Goal: Communication & Community: Answer question/provide support

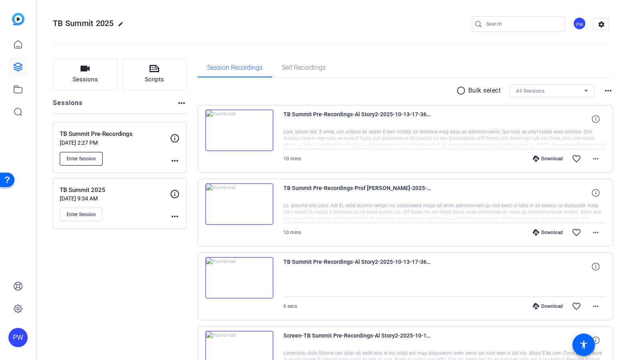
click at [80, 157] on span "Enter Session" at bounding box center [81, 158] width 29 height 6
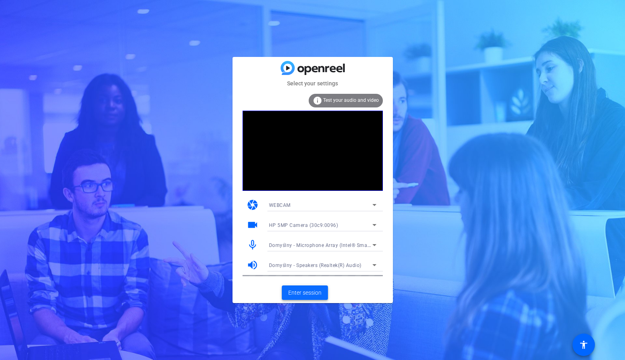
click at [308, 291] on span "Enter session" at bounding box center [304, 292] width 33 height 8
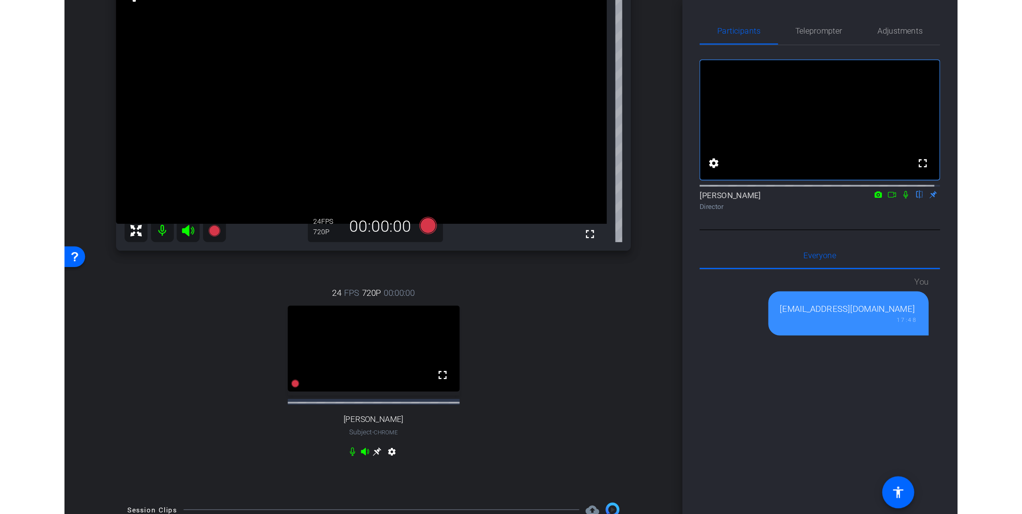
scroll to position [80, 0]
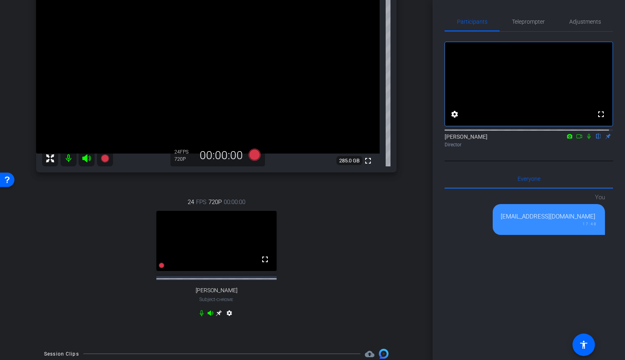
click at [224, 291] on span "[PERSON_NAME]" at bounding box center [217, 290] width 42 height 7
drag, startPoint x: 224, startPoint y: 291, endPoint x: 235, endPoint y: 293, distance: 11.4
click at [235, 293] on div "24 FPS 720P 00:00:00 fullscreen [PERSON_NAME] Subject - Chrome settings" at bounding box center [216, 258] width 360 height 148
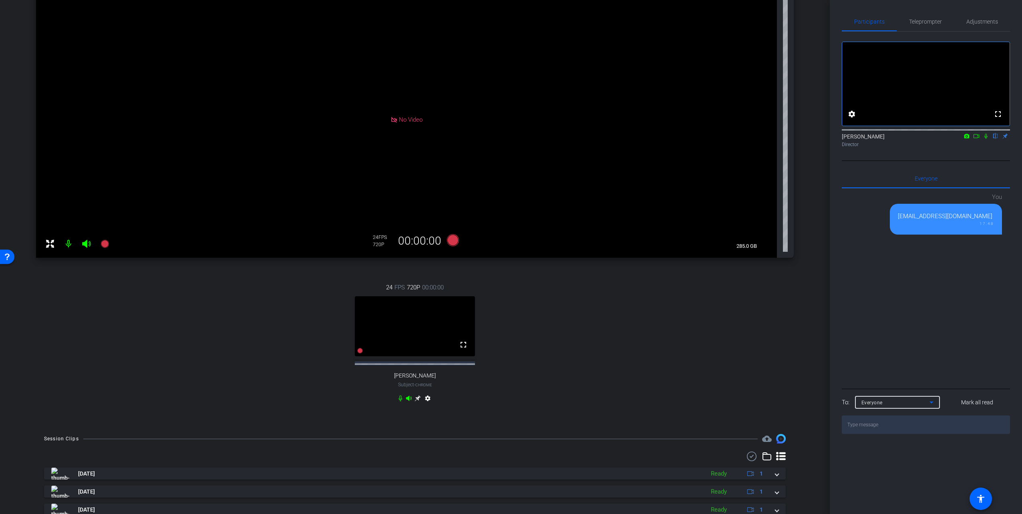
click at [624, 359] on div "Everyone" at bounding box center [896, 403] width 68 height 10
click at [624, 359] on div at bounding box center [511, 257] width 1022 height 514
click at [624, 359] on textarea at bounding box center [926, 425] width 168 height 18
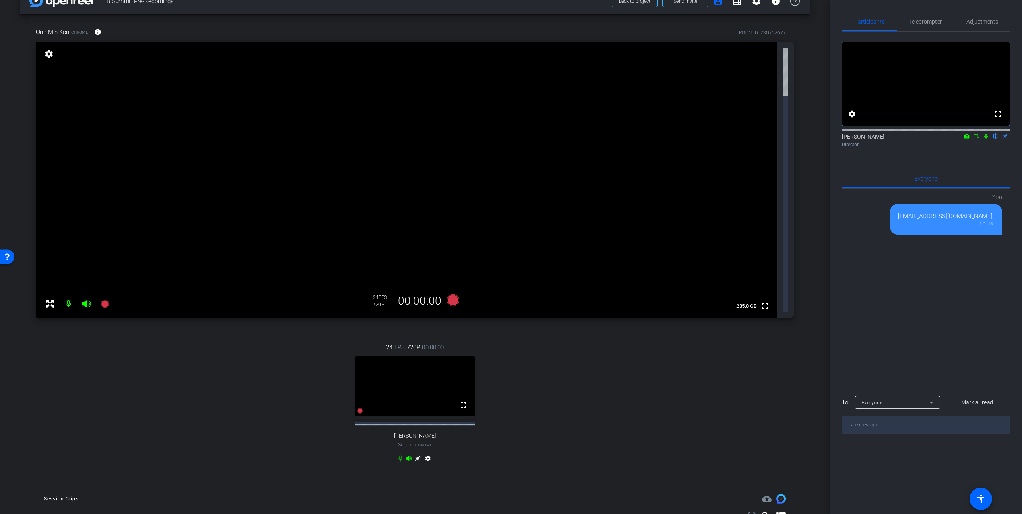
type textarea "C"
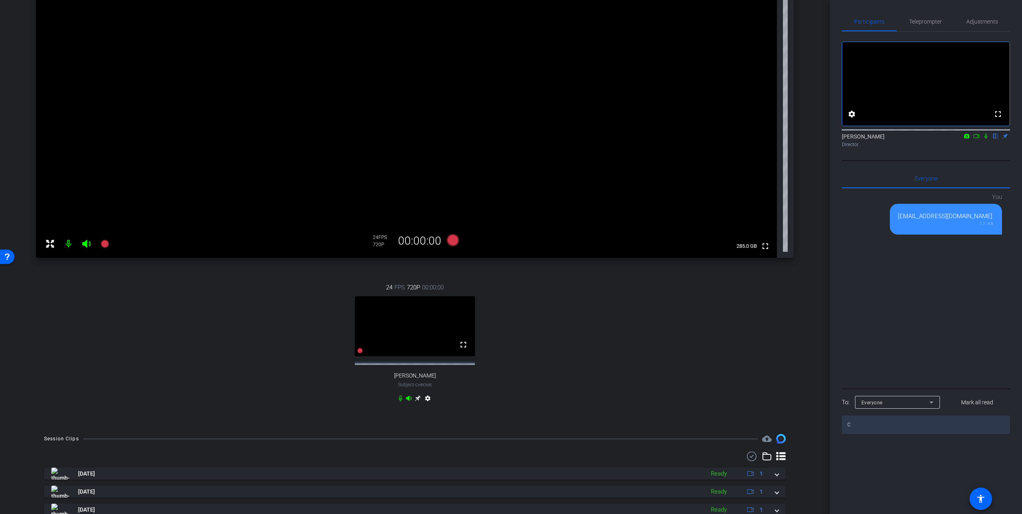
type textarea "Ca"
click at [624, 359] on textarea at bounding box center [926, 425] width 168 height 18
type textarea "Can you hear us, [PERSON_NAME]?"
click at [624, 359] on textarea at bounding box center [926, 425] width 168 height 18
click at [425, 359] on mat-icon "settings" at bounding box center [428, 400] width 10 height 10
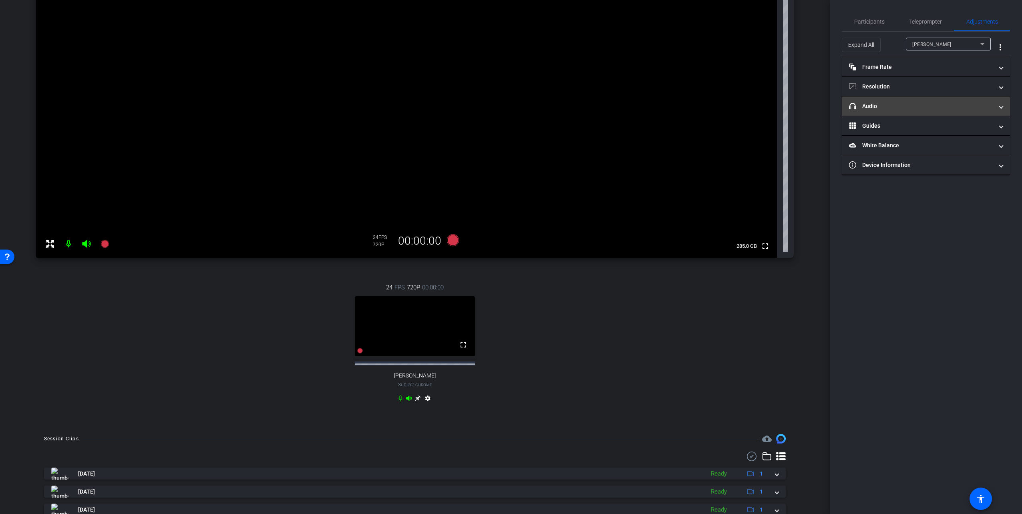
click at [624, 103] on mat-panel-title "headphone icon Audio" at bounding box center [921, 106] width 144 height 8
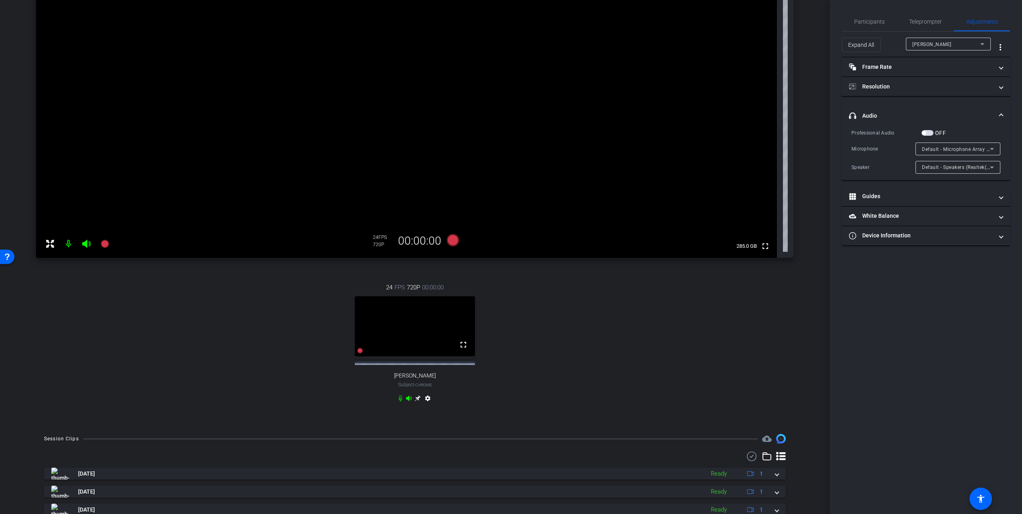
click at [624, 56] on div "Expand All [PERSON_NAME] more_vert" at bounding box center [926, 48] width 168 height 20
click at [624, 66] on mat-panel-title "Frame Rate Frame Rate" at bounding box center [921, 67] width 144 height 8
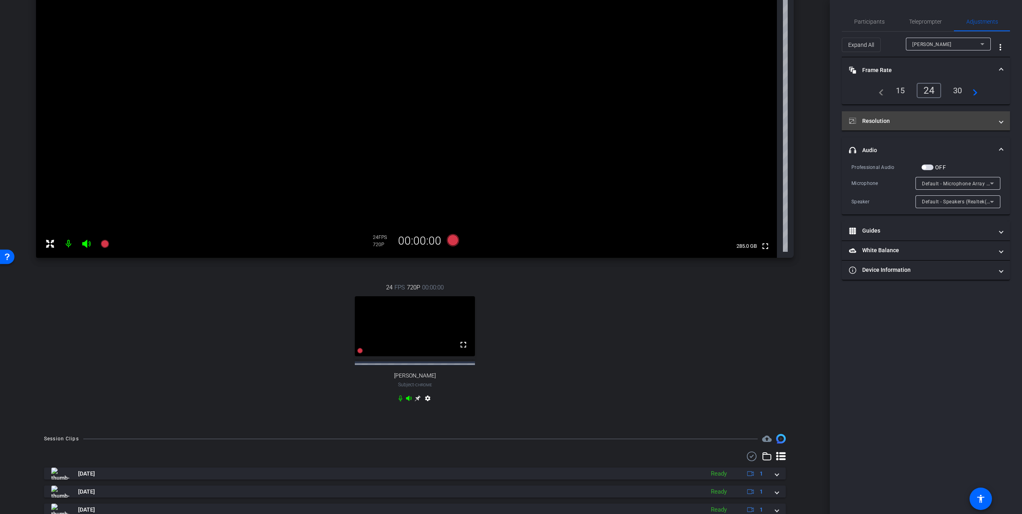
click at [624, 117] on mat-panel-title "Resolution" at bounding box center [921, 121] width 144 height 8
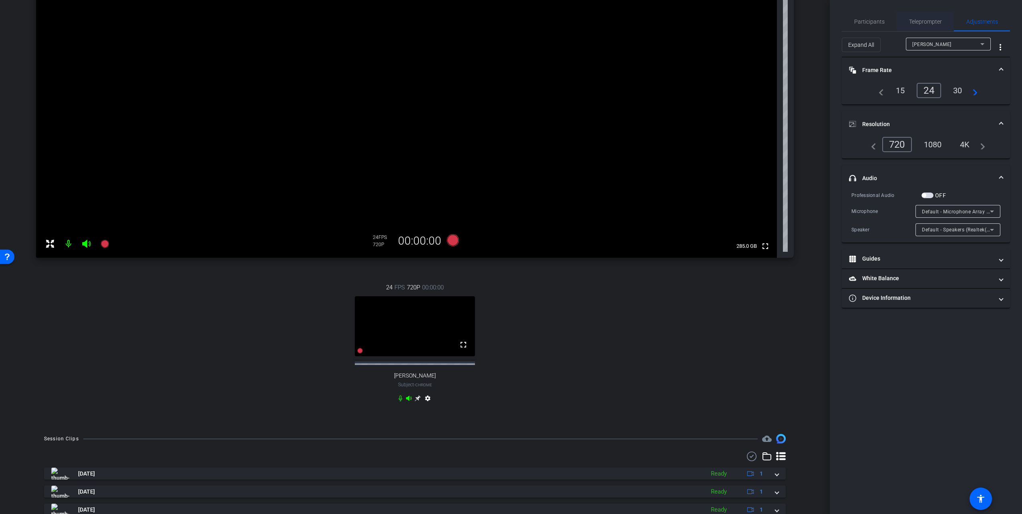
click at [624, 22] on span "Teleprompter" at bounding box center [925, 22] width 33 height 6
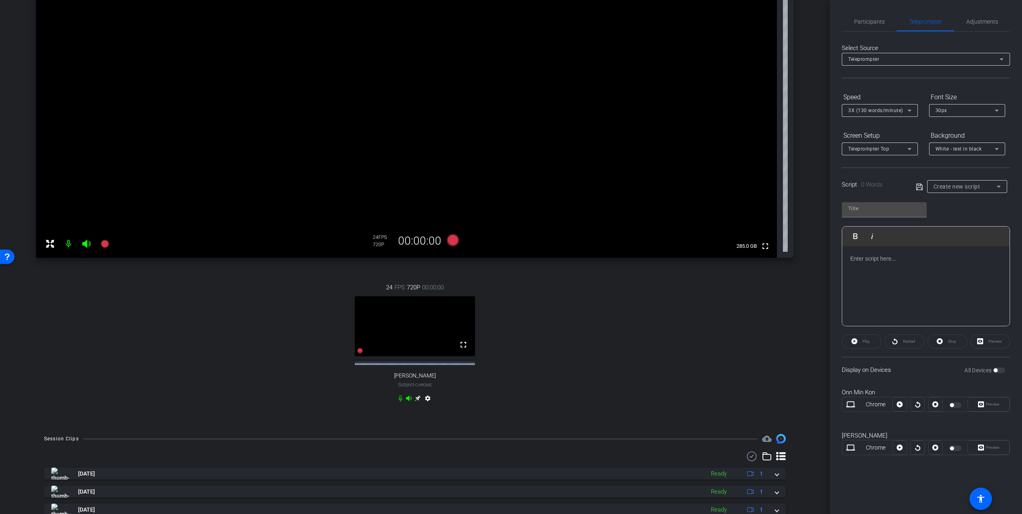
click at [426, 359] on mat-icon "settings" at bounding box center [428, 400] width 10 height 10
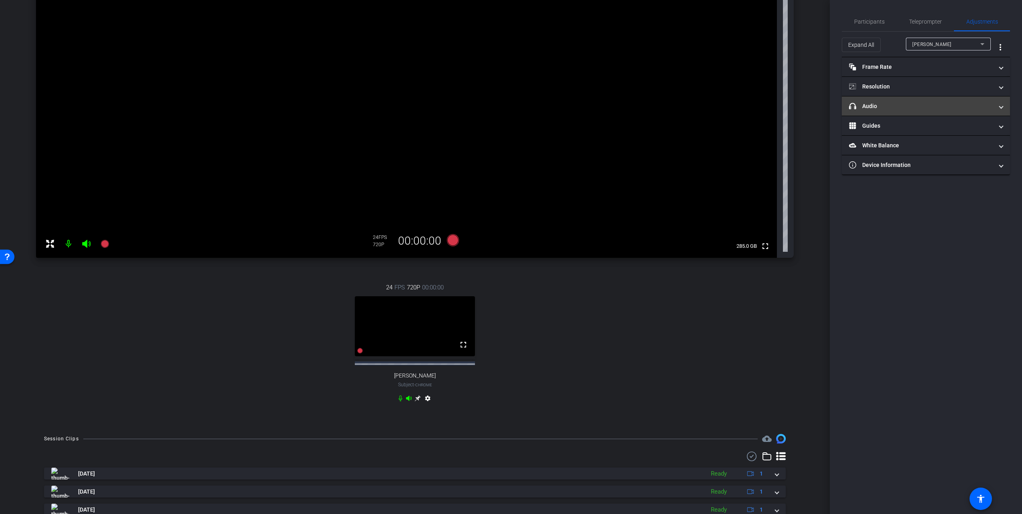
click at [624, 102] on mat-panel-title "headphone icon Audio" at bounding box center [921, 106] width 144 height 8
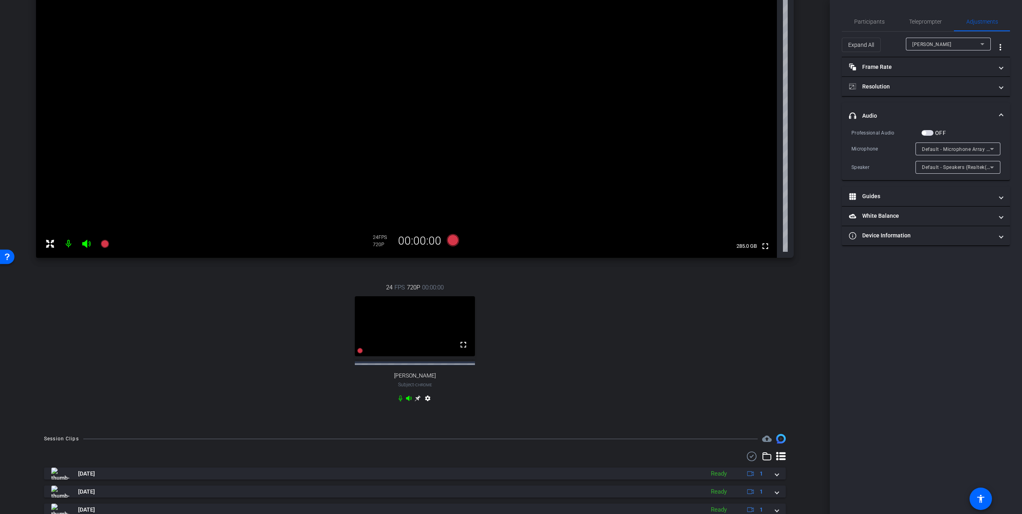
click at [624, 146] on span "Default - Microphone Array (Realtek(R) Audio)" at bounding box center [975, 149] width 107 height 6
click at [624, 125] on div at bounding box center [511, 257] width 1022 height 514
click at [624, 234] on mat-panel-title "Device Information" at bounding box center [921, 236] width 144 height 8
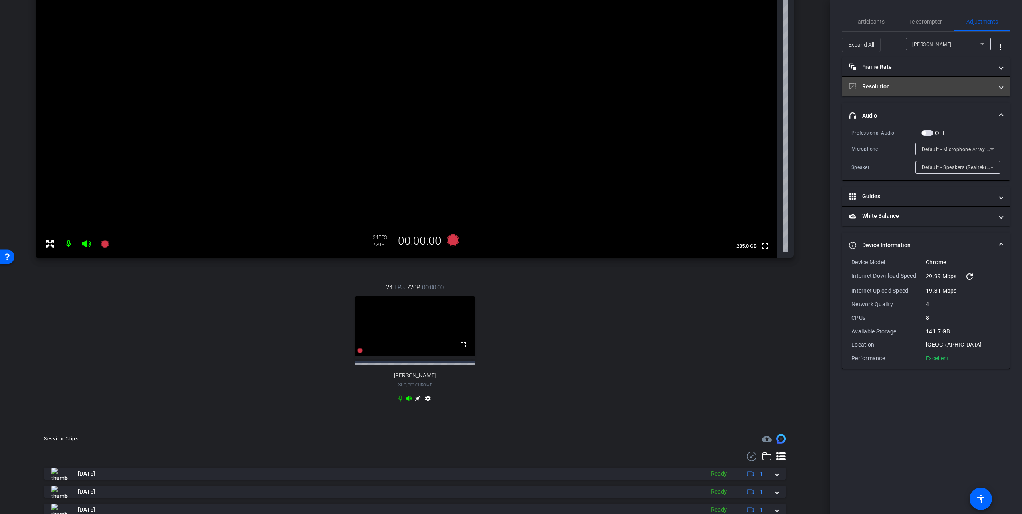
click at [624, 92] on mat-expansion-panel-header "Resolution" at bounding box center [926, 86] width 168 height 19
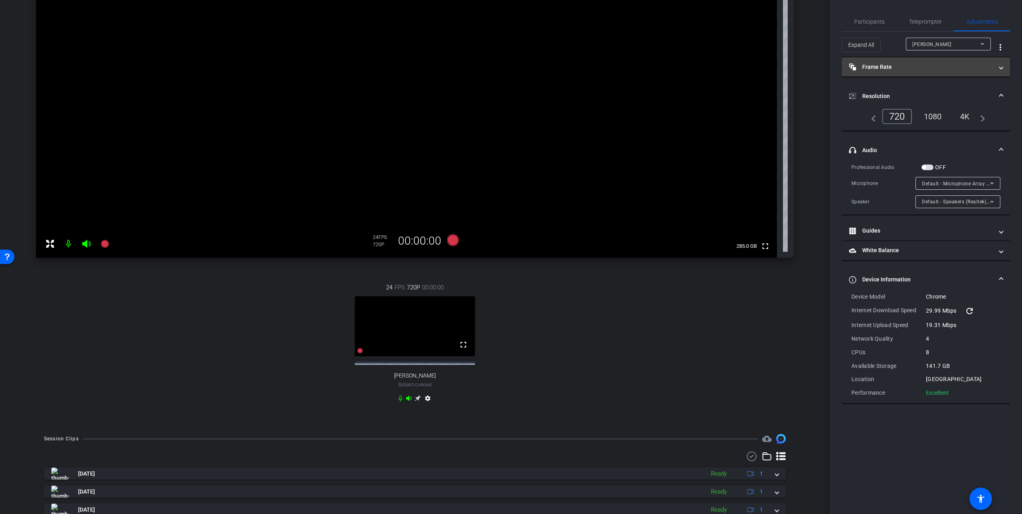
click at [624, 65] on mat-panel-title "Frame Rate Frame Rate" at bounding box center [921, 67] width 144 height 8
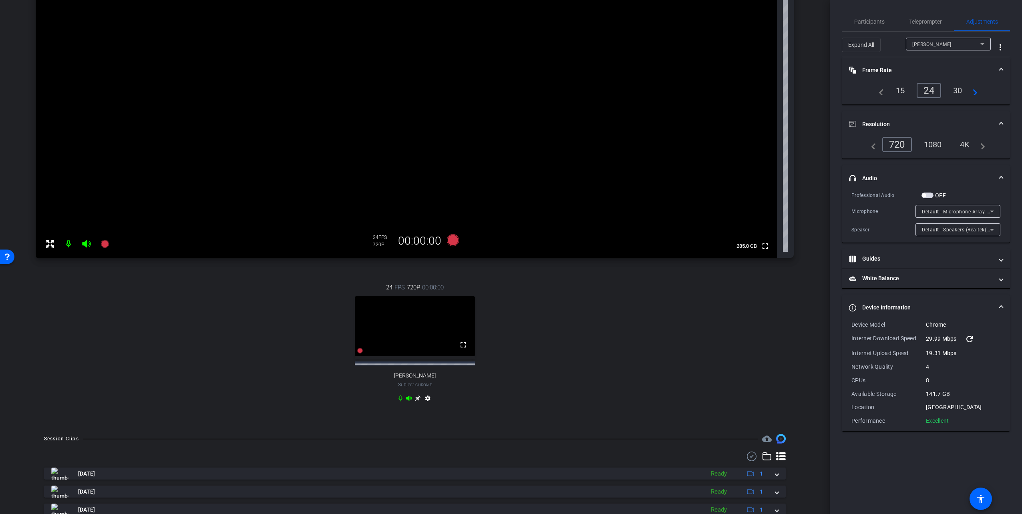
click at [429, 359] on mat-icon "settings" at bounding box center [428, 400] width 10 height 10
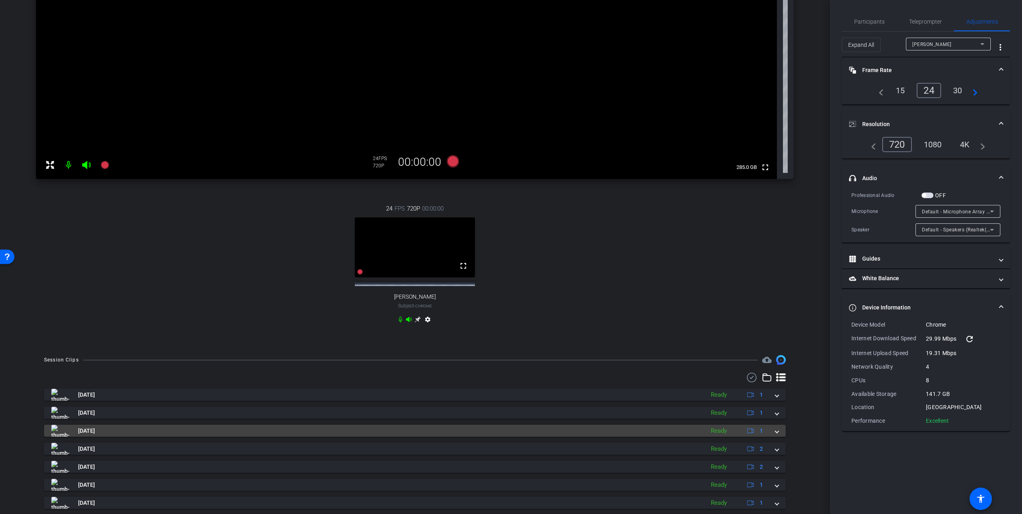
scroll to position [160, 0]
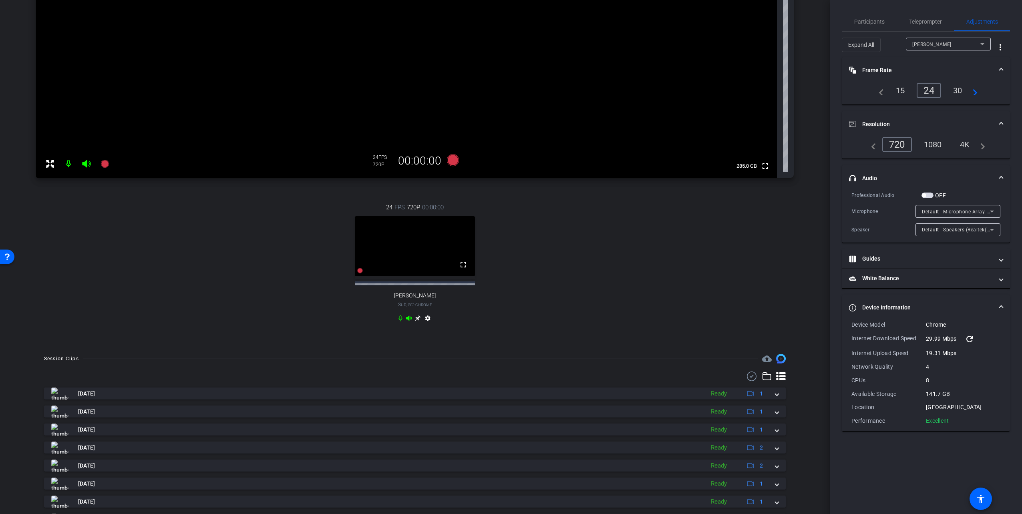
click at [624, 213] on span "Default - Microphone Array (Realtek(R) Audio)" at bounding box center [975, 211] width 107 height 6
click at [624, 259] on div at bounding box center [511, 257] width 1022 height 514
click at [624, 276] on mat-panel-title "White Balance White Balance" at bounding box center [921, 278] width 144 height 8
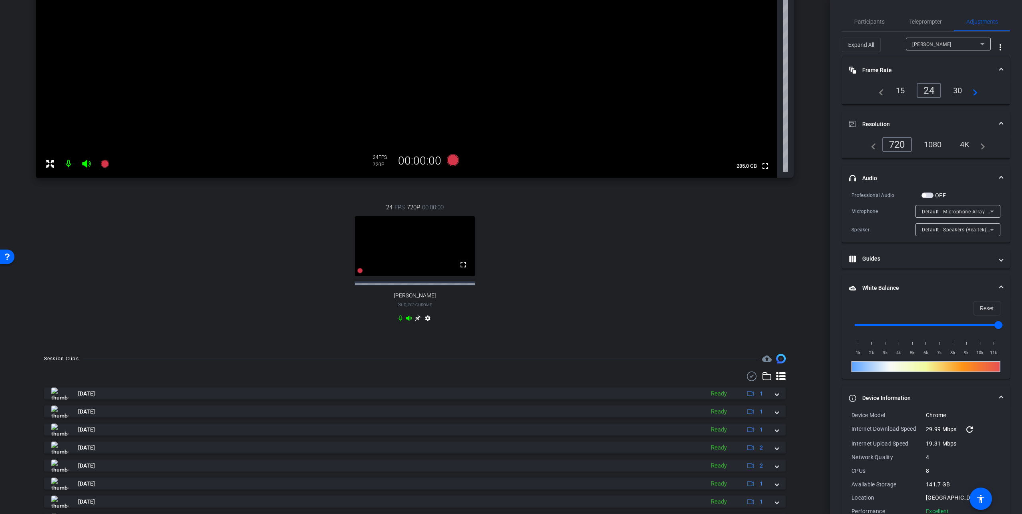
click at [624, 216] on div "Default - Microphone Array (Realtek(R) Audio)" at bounding box center [956, 212] width 68 height 10
click at [624, 227] on div at bounding box center [511, 257] width 1022 height 514
click at [624, 230] on span "Default - Speakers (Realtek(R) Audio)" at bounding box center [965, 229] width 87 height 6
click at [624, 258] on span "Communications - Speakers (Realtek(R) Audio)" at bounding box center [954, 259] width 72 height 10
click at [624, 230] on span "Communications - Speakers (Realtek(R) Audio)" at bounding box center [977, 229] width 110 height 6
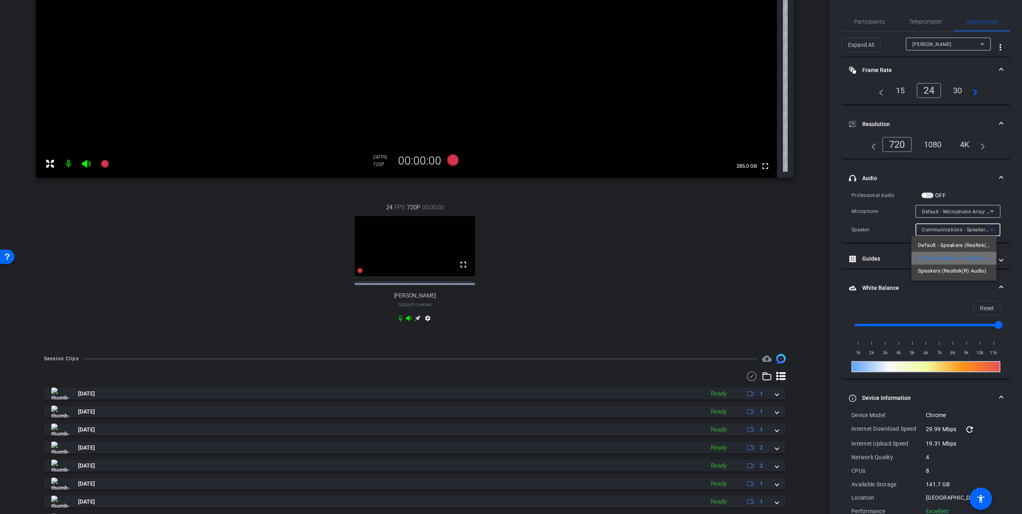
click at [624, 262] on span "Communications - Speakers (Realtek(R) Audio)" at bounding box center [954, 259] width 72 height 10
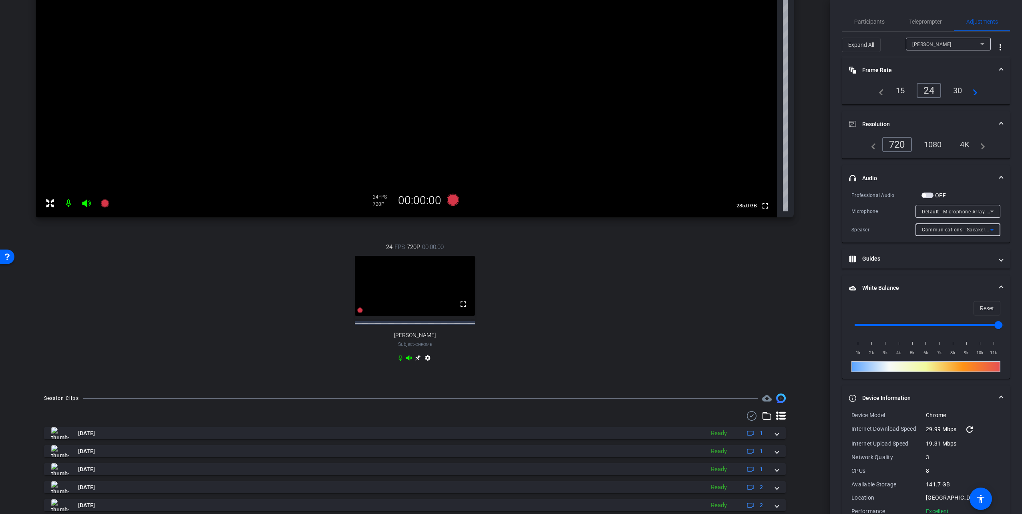
scroll to position [0, 0]
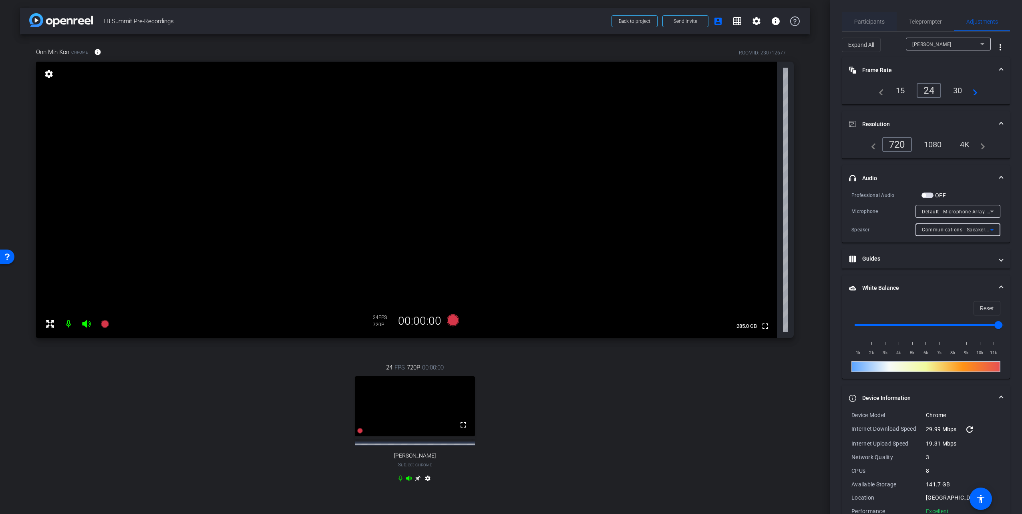
click at [624, 26] on span "Participants" at bounding box center [870, 21] width 30 height 19
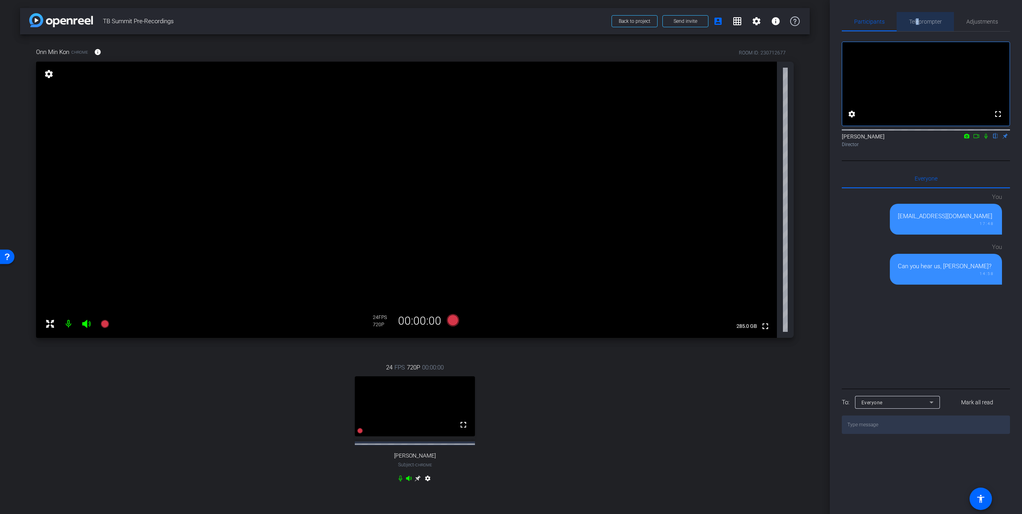
click at [624, 22] on span "Teleprompter" at bounding box center [925, 22] width 33 height 6
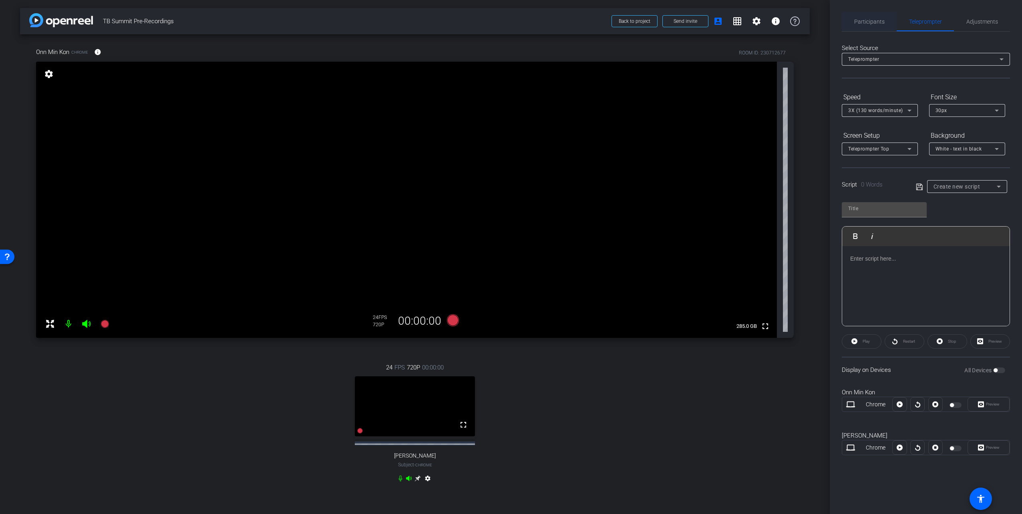
drag, startPoint x: 918, startPoint y: 22, endPoint x: 889, endPoint y: 24, distance: 28.9
click at [624, 24] on div "Participants" at bounding box center [869, 21] width 55 height 19
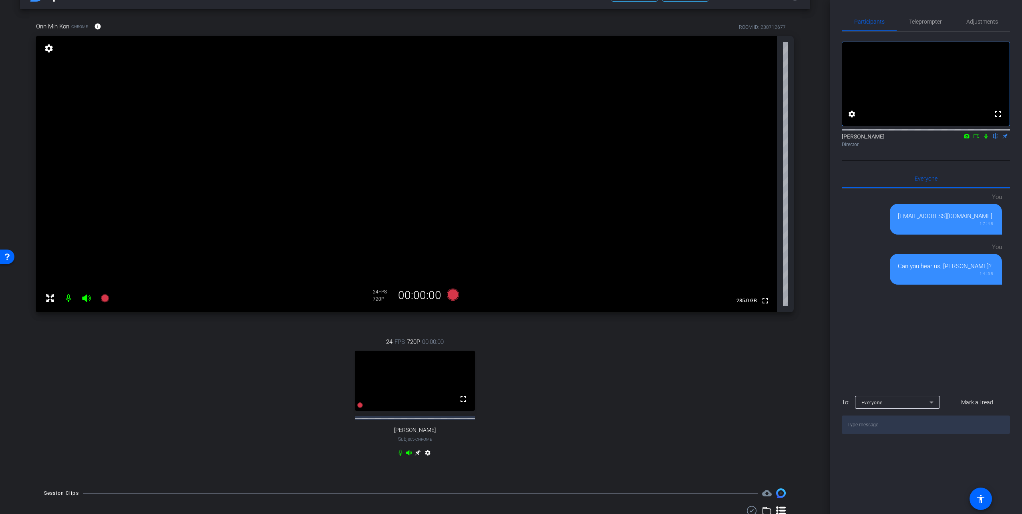
scroll to position [40, 0]
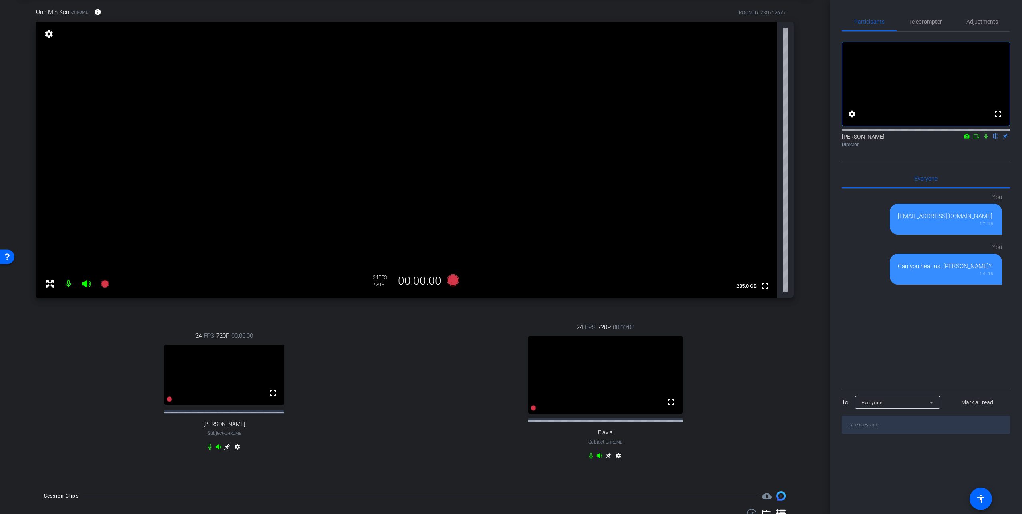
drag, startPoint x: 241, startPoint y: 450, endPoint x: 233, endPoint y: 450, distance: 8.4
click at [240, 359] on div "24 FPS 720P 00:00:00 fullscreen [PERSON_NAME] Subject - Chrome settings" at bounding box center [224, 393] width 377 height 148
click at [233, 359] on mat-icon "settings" at bounding box center [238, 449] width 10 height 10
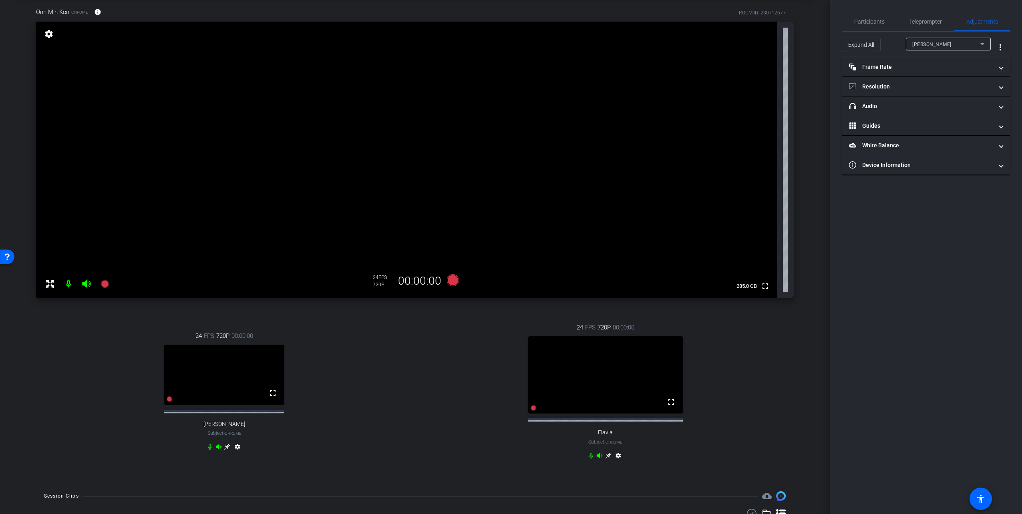
click at [236, 359] on mat-icon "settings" at bounding box center [238, 449] width 10 height 10
click at [624, 22] on span "Participants" at bounding box center [870, 22] width 30 height 6
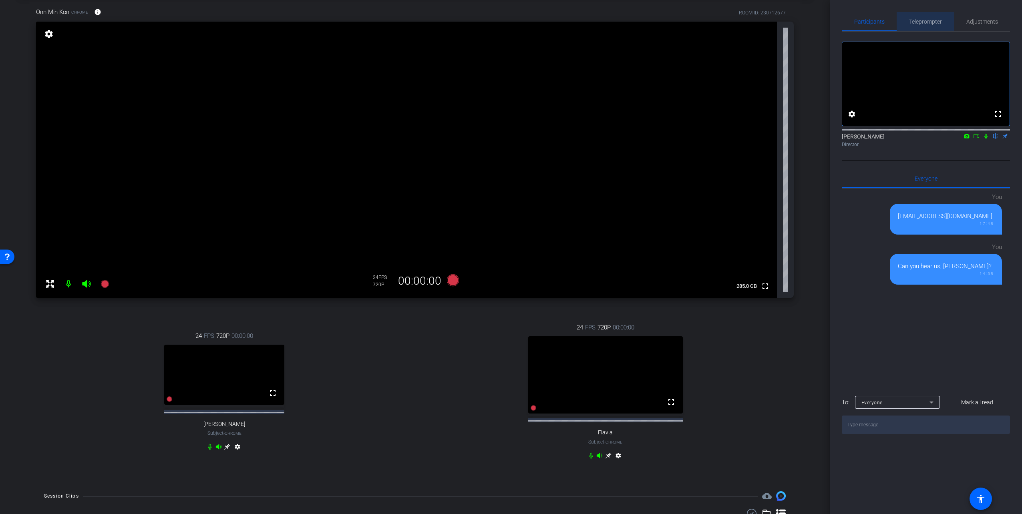
click at [624, 22] on span "Teleprompter" at bounding box center [925, 22] width 33 height 6
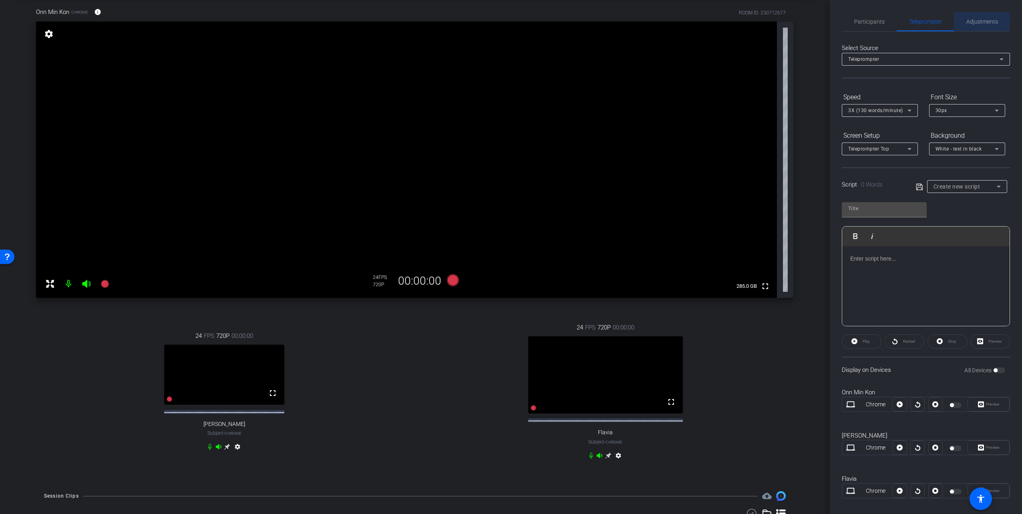
click at [624, 20] on span "Adjustments" at bounding box center [983, 22] width 32 height 6
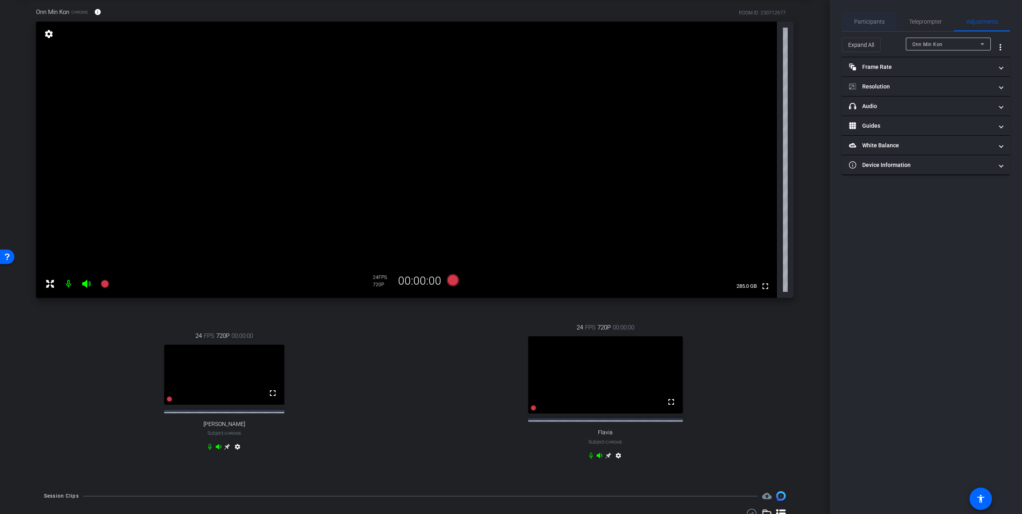
click at [624, 20] on span "Participants" at bounding box center [870, 22] width 30 height 6
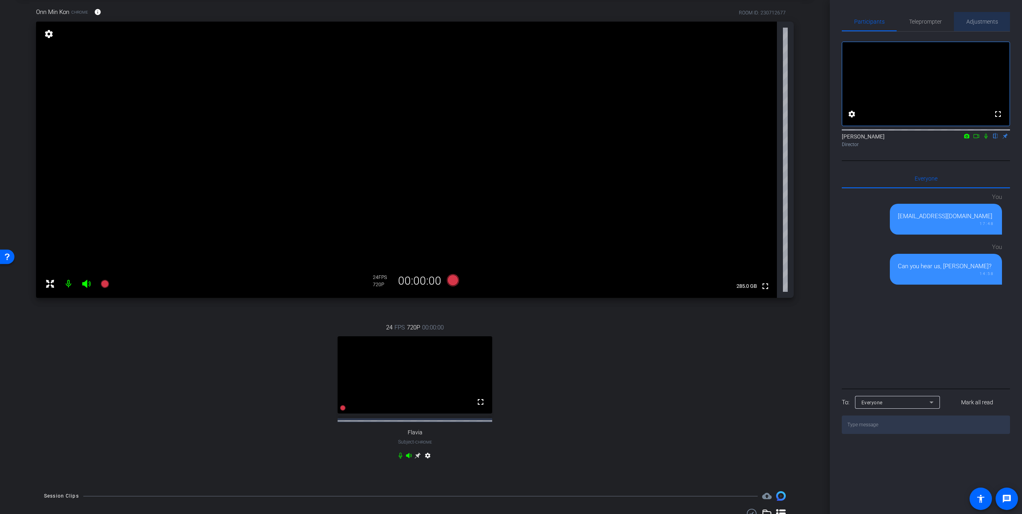
click at [624, 18] on span "Adjustments" at bounding box center [983, 21] width 32 height 19
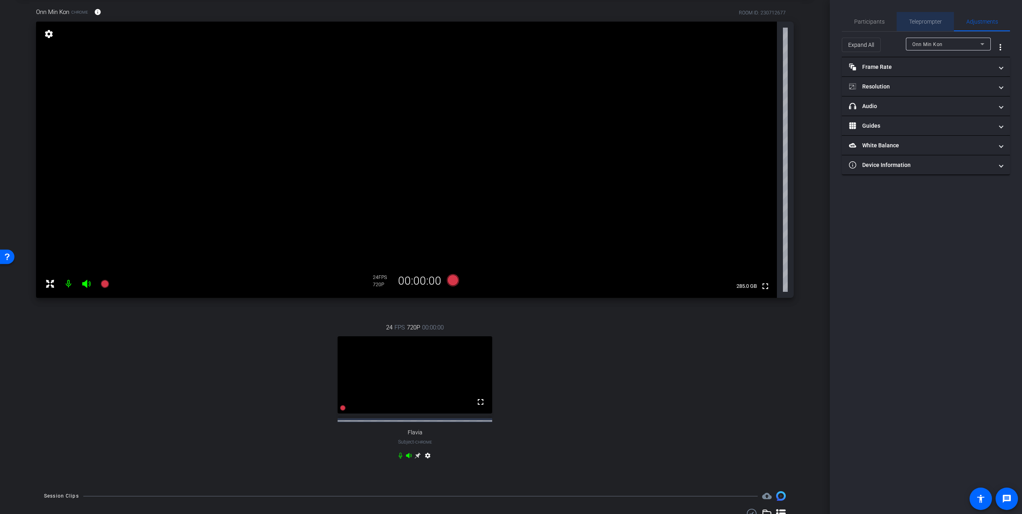
click at [624, 22] on div "Teleprompter" at bounding box center [925, 21] width 57 height 19
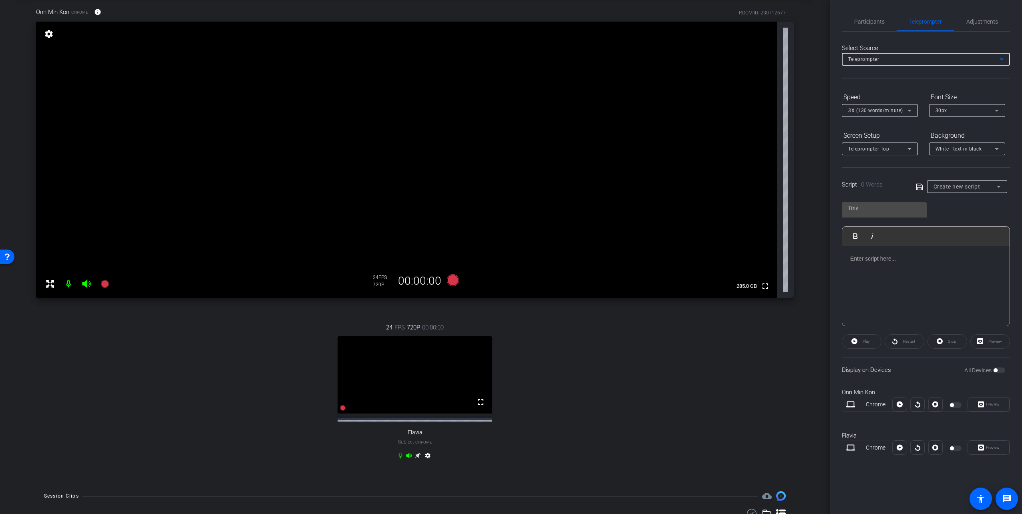
click at [624, 59] on div "Teleprompter" at bounding box center [924, 59] width 151 height 10
click at [624, 41] on div at bounding box center [511, 257] width 1022 height 514
click at [624, 18] on span "Adjustments" at bounding box center [983, 21] width 32 height 19
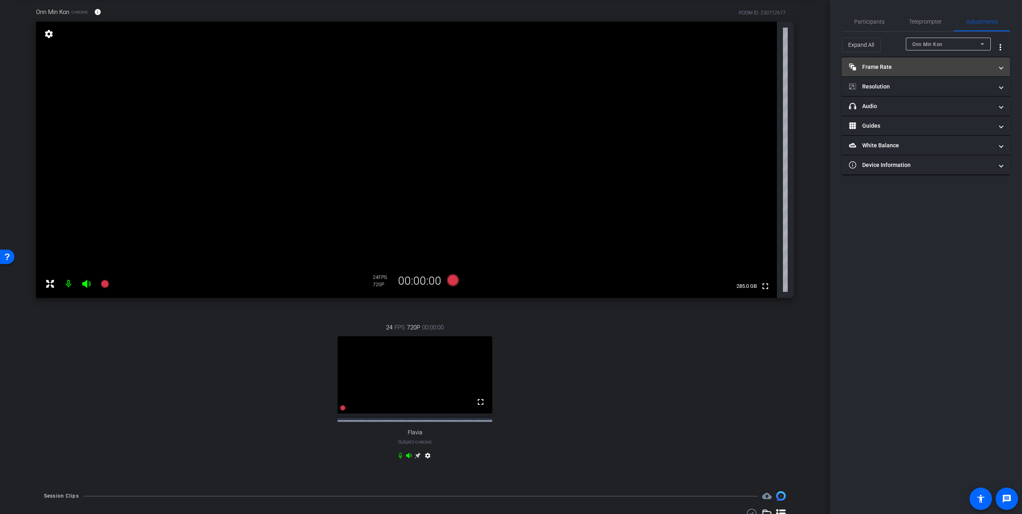
click at [624, 67] on mat-panel-title "Frame Rate Frame Rate" at bounding box center [921, 67] width 144 height 8
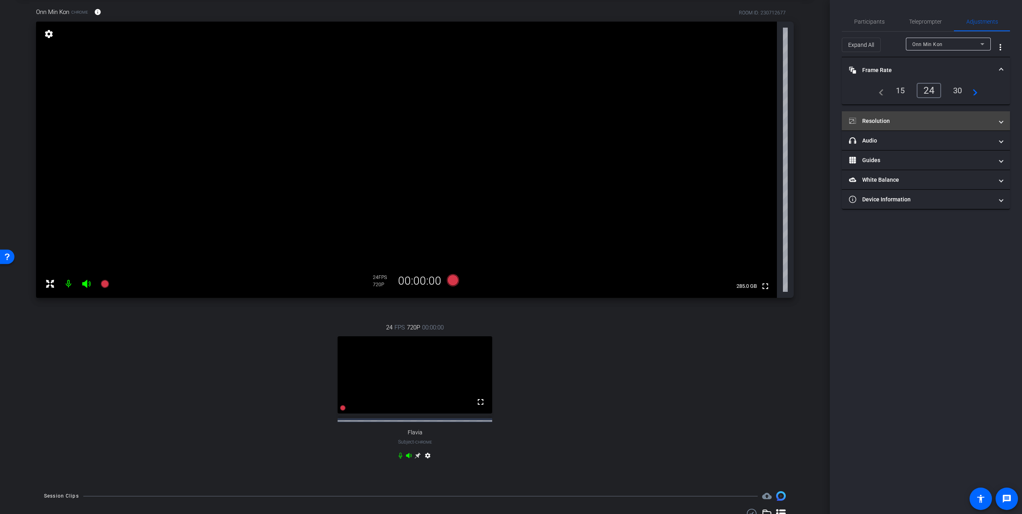
click at [624, 123] on mat-panel-title "Resolution" at bounding box center [921, 121] width 144 height 8
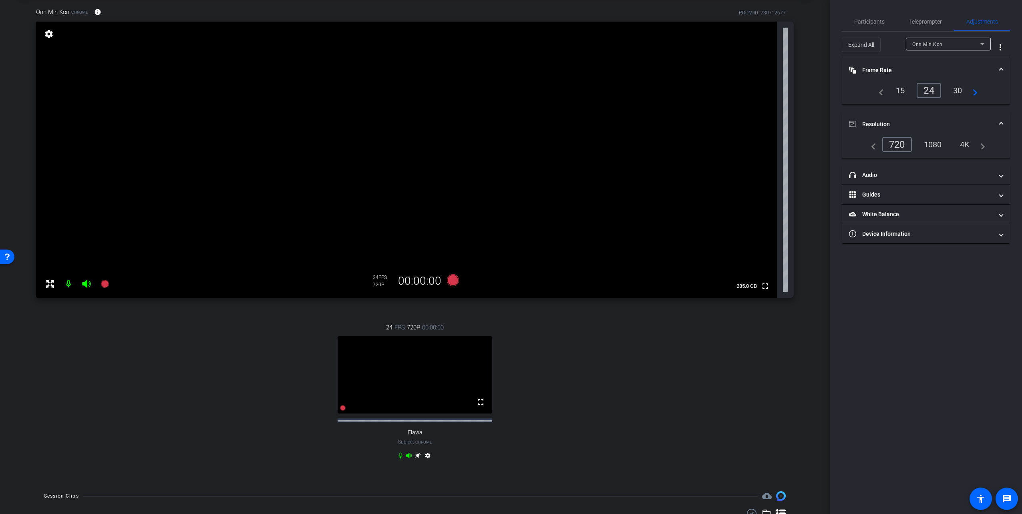
click at [624, 153] on div "navigate_before 720 1080 4K navigate_next" at bounding box center [926, 148] width 168 height 22
click at [624, 145] on div "1080" at bounding box center [933, 145] width 30 height 14
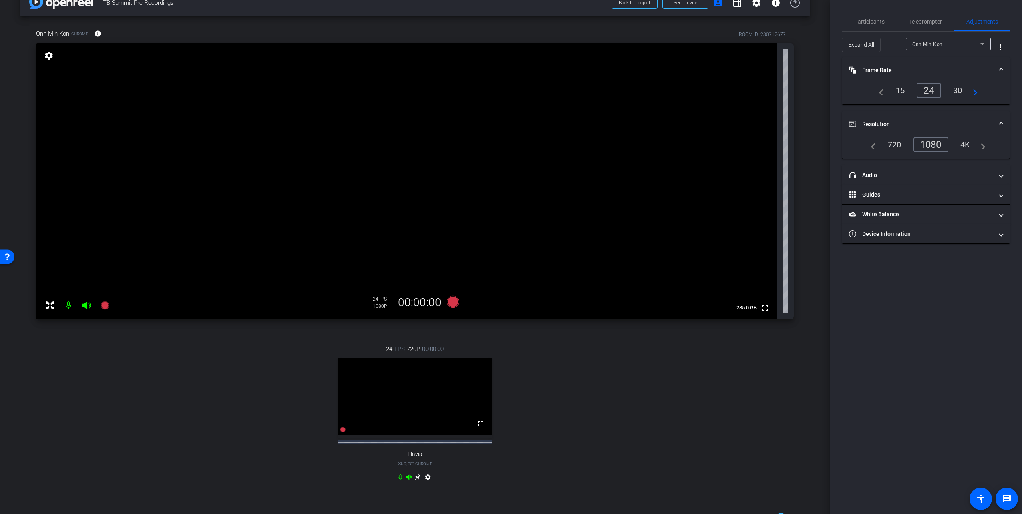
scroll to position [0, 0]
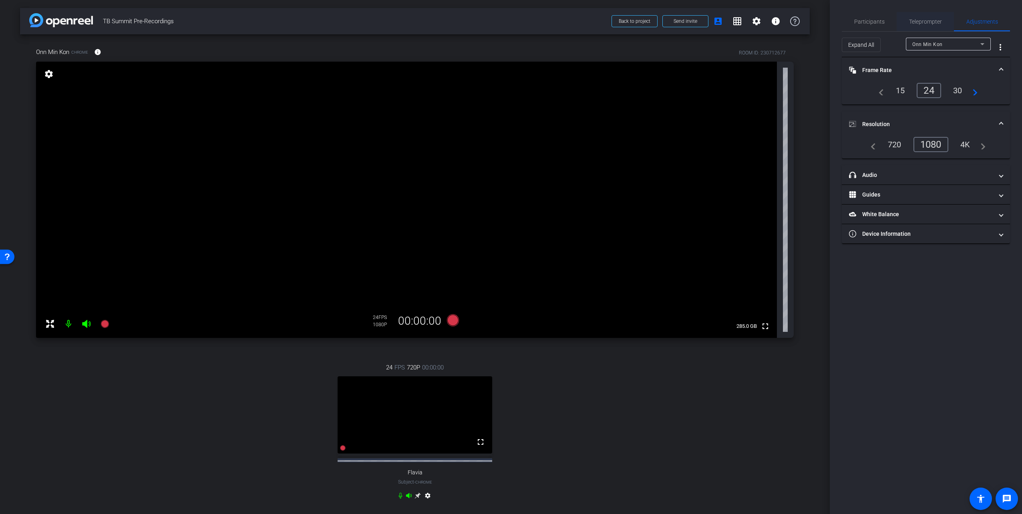
click at [624, 15] on span "Teleprompter" at bounding box center [925, 21] width 33 height 19
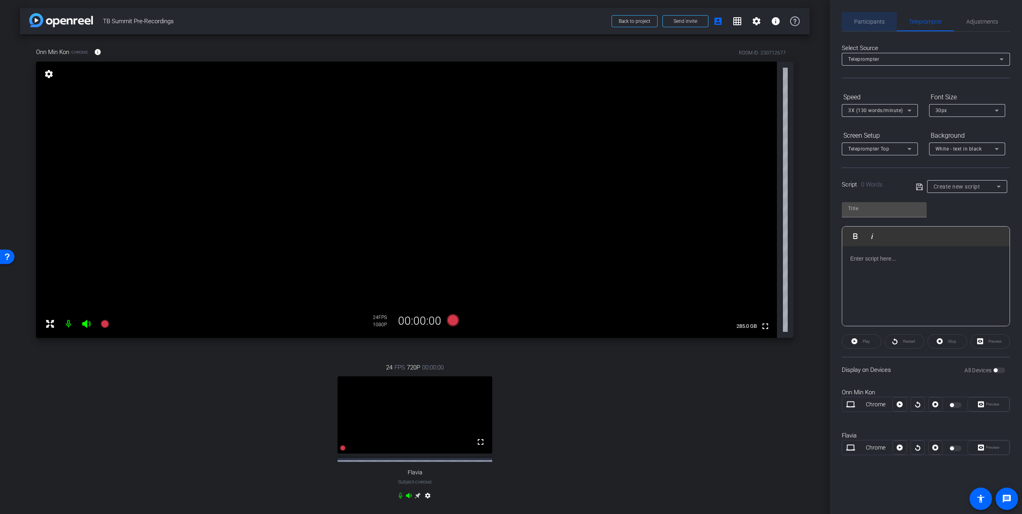
click at [624, 13] on span "Participants" at bounding box center [870, 21] width 30 height 19
